Goal: Information Seeking & Learning: Learn about a topic

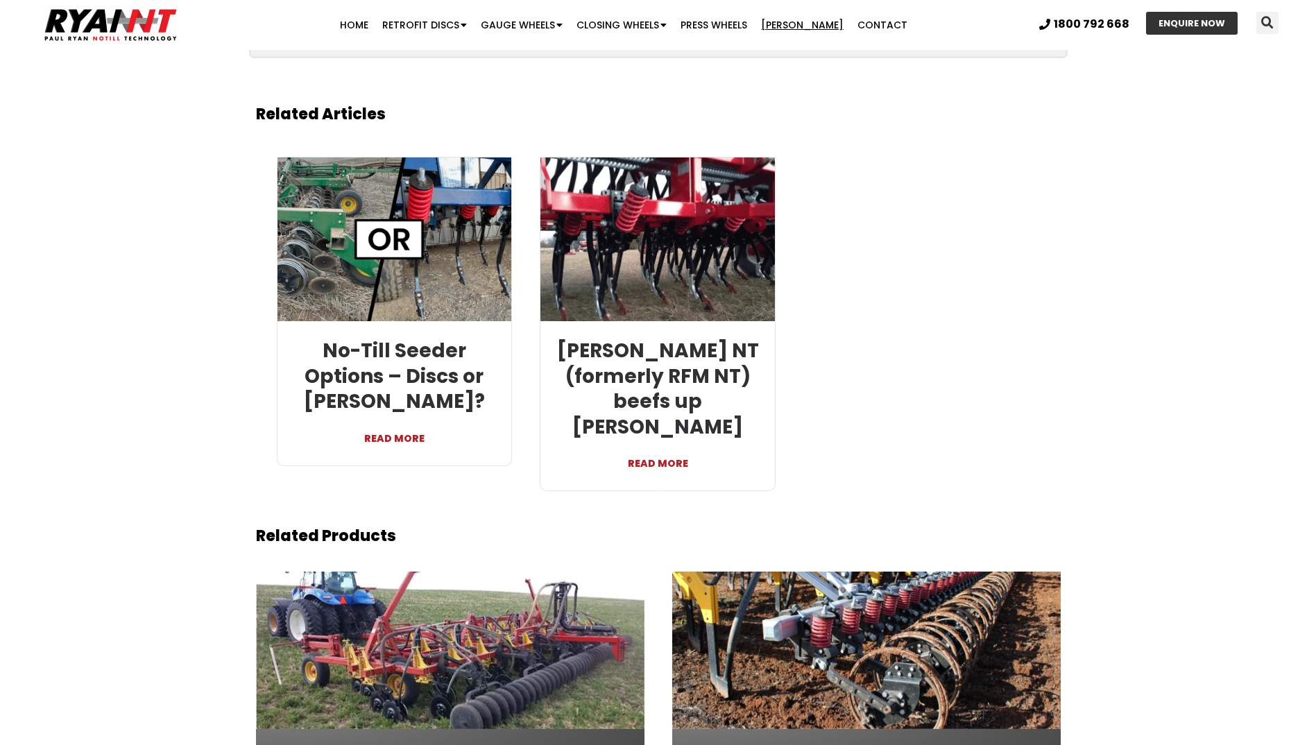
scroll to position [2837, 0]
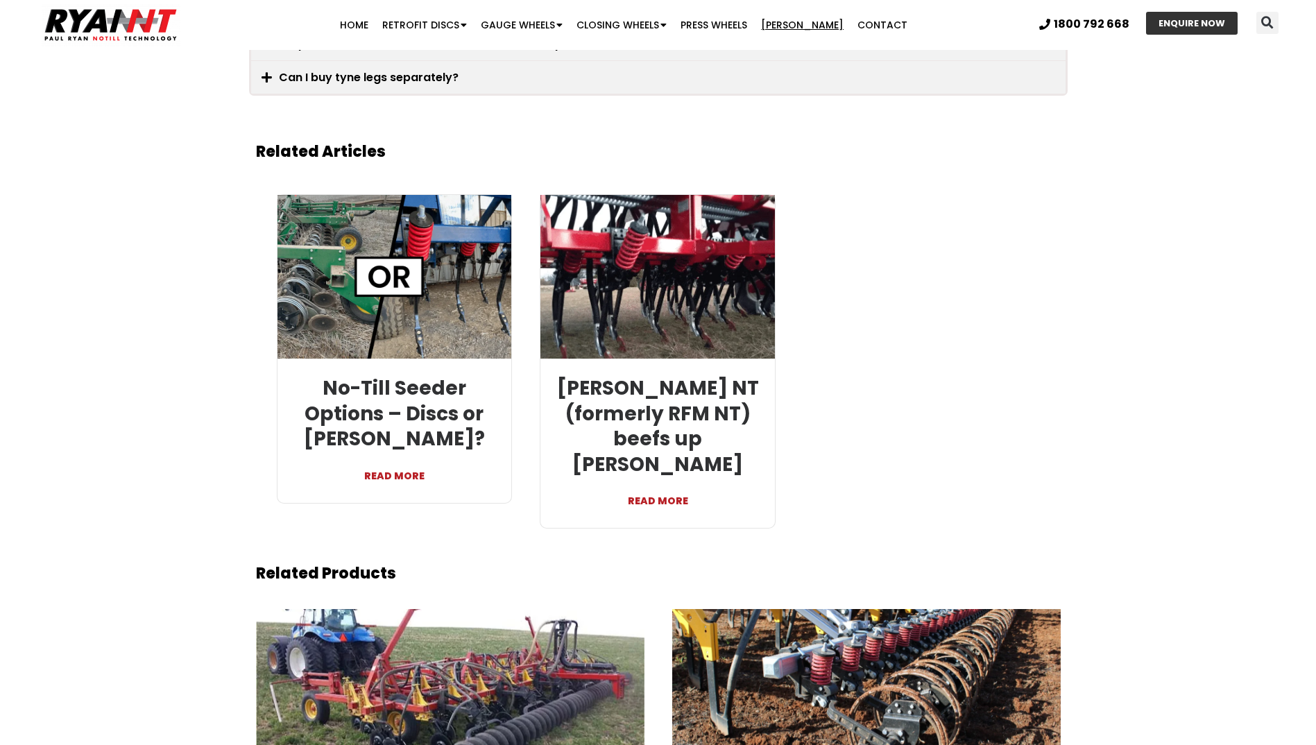
click at [398, 455] on link "READ MORE" at bounding box center [395, 468] width 214 height 33
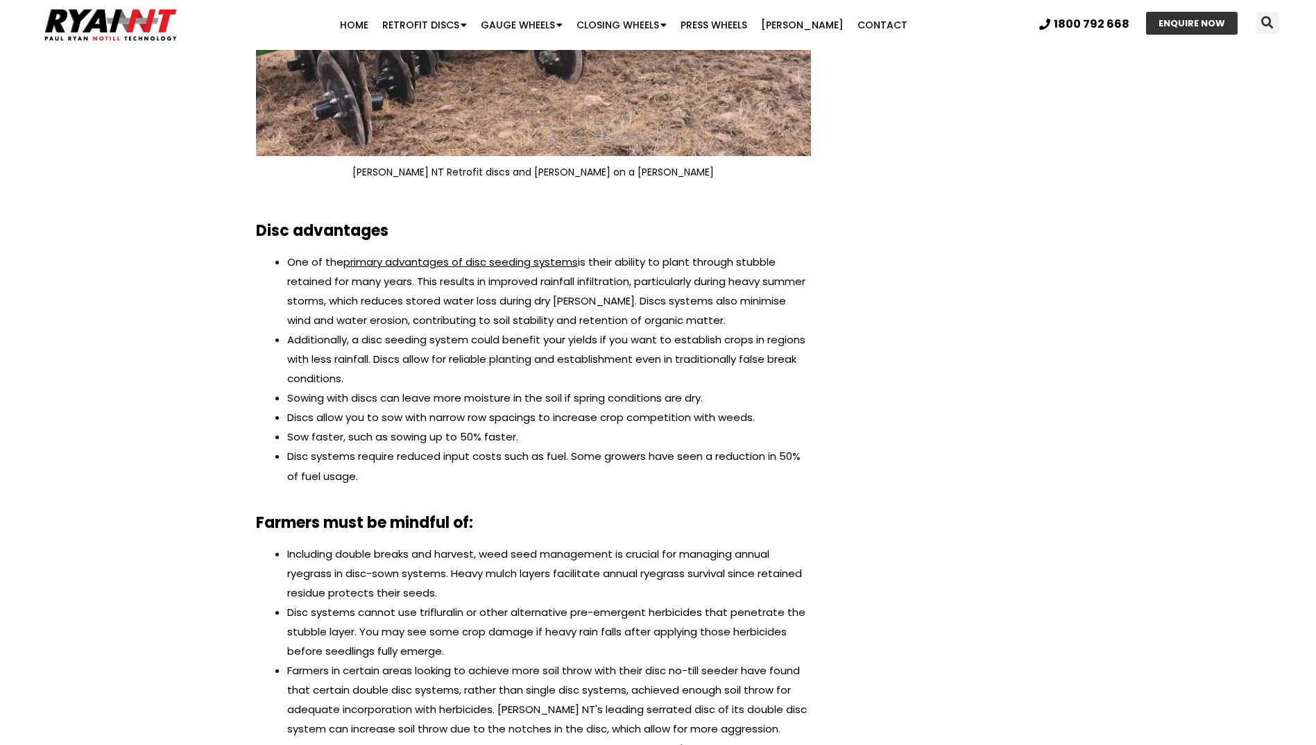
scroll to position [1110, 0]
